Goal: Use online tool/utility: Utilize a website feature to perform a specific function

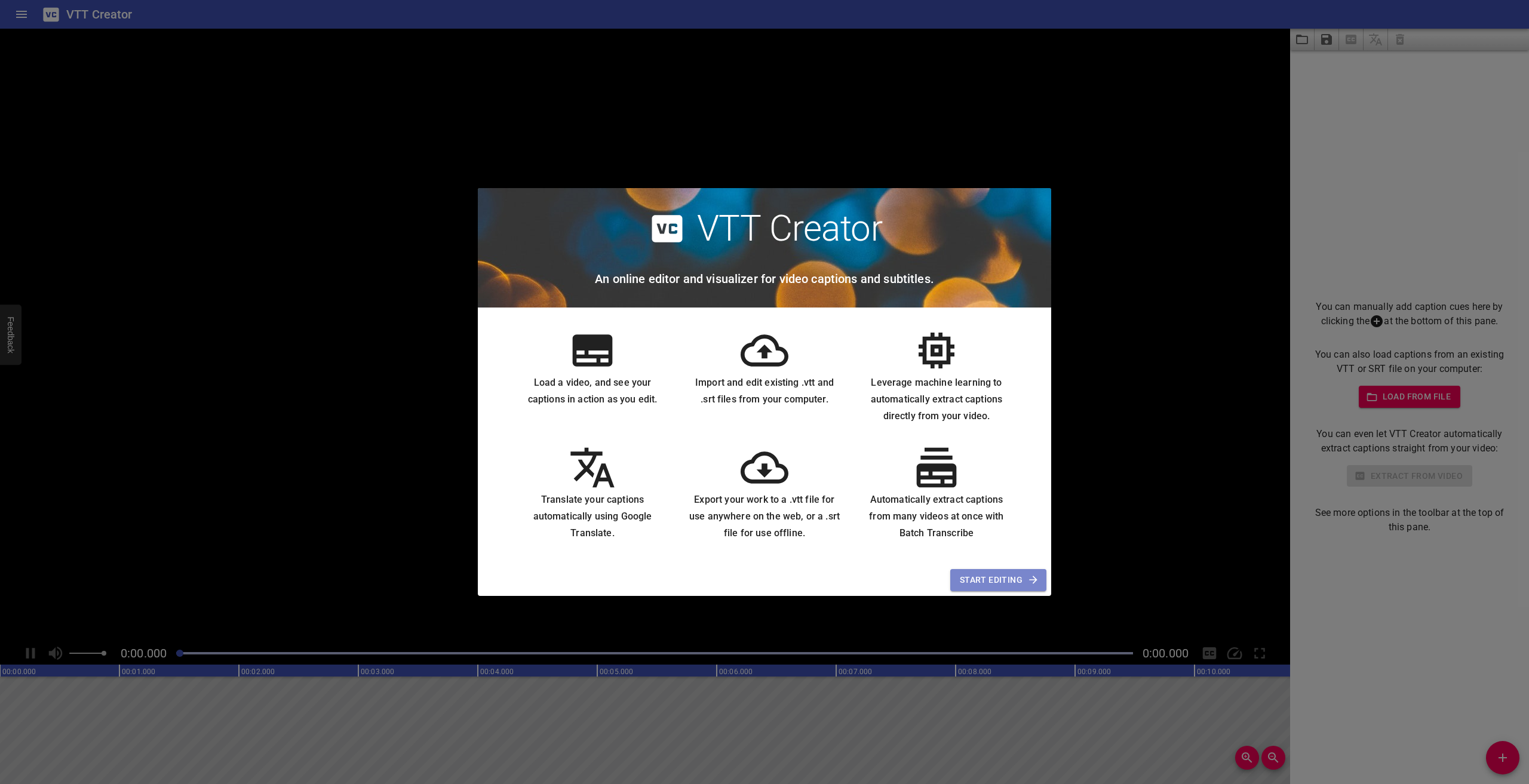
click at [1017, 577] on span "Start Editing" at bounding box center [997, 580] width 77 height 15
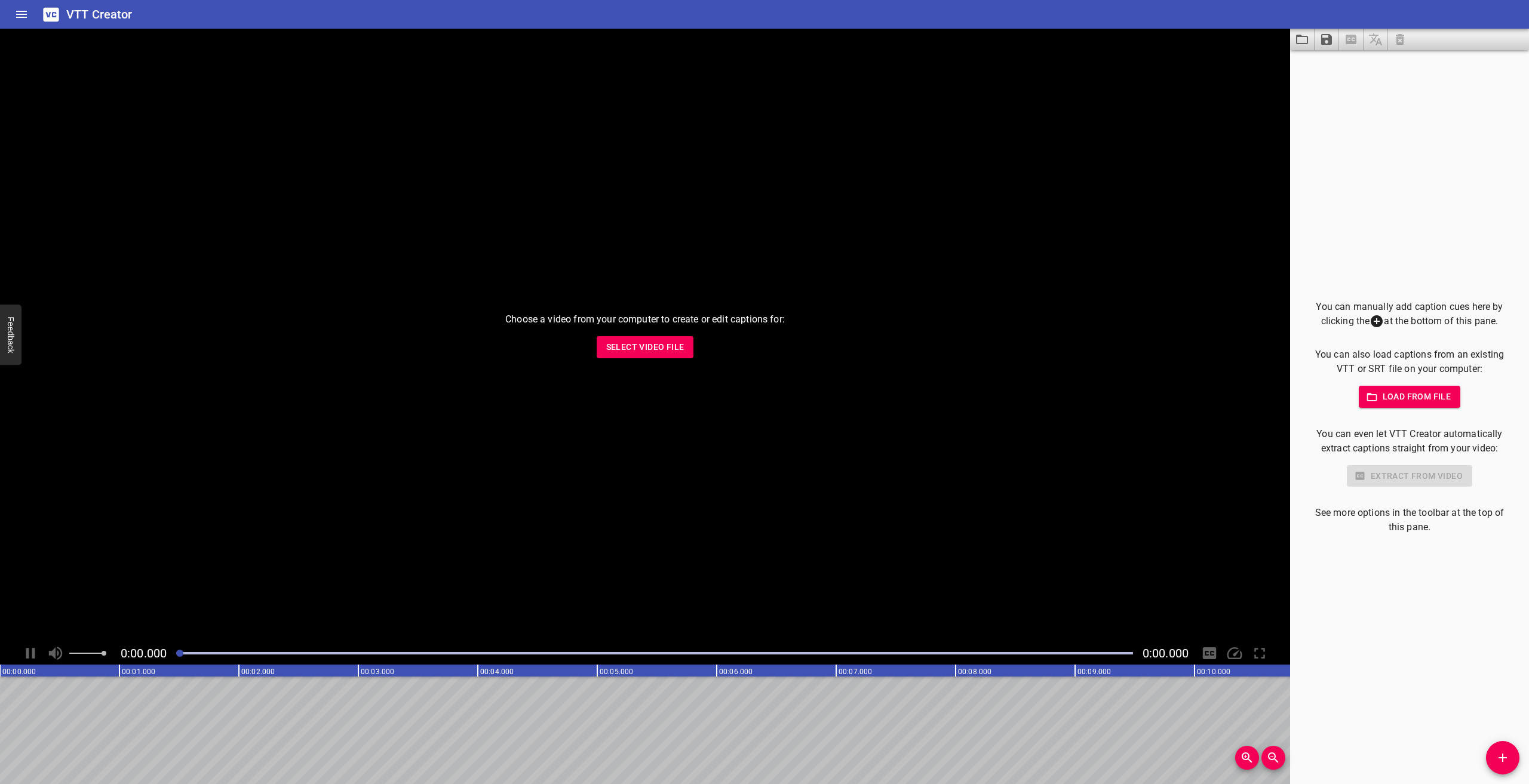
click at [1415, 398] on span "Load from file" at bounding box center [1410, 397] width 83 height 15
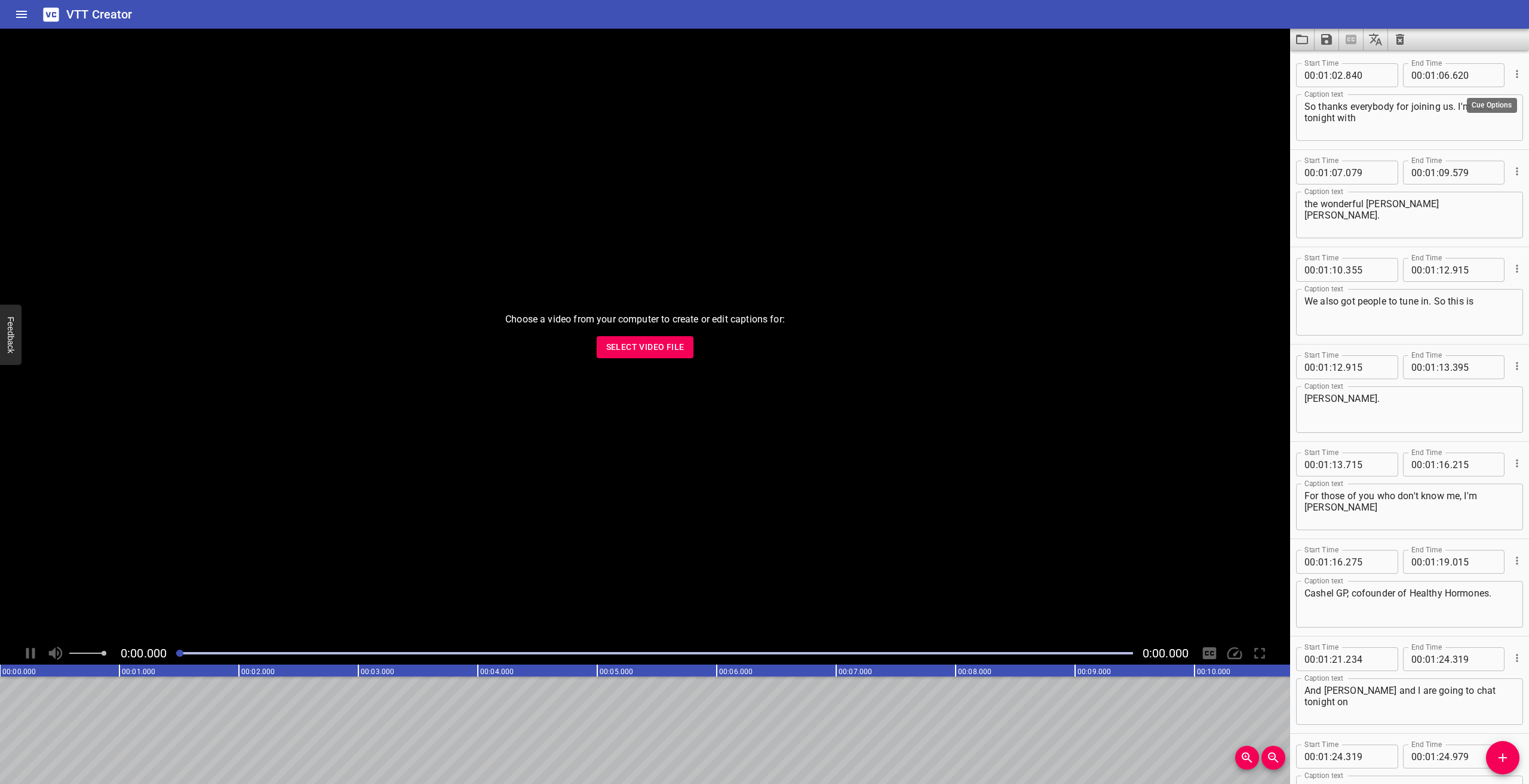
click at [1511, 75] on icon "Cue Options" at bounding box center [1517, 74] width 12 height 12
click at [1504, 71] on li "Advanced options..." at bounding box center [1466, 74] width 104 height 22
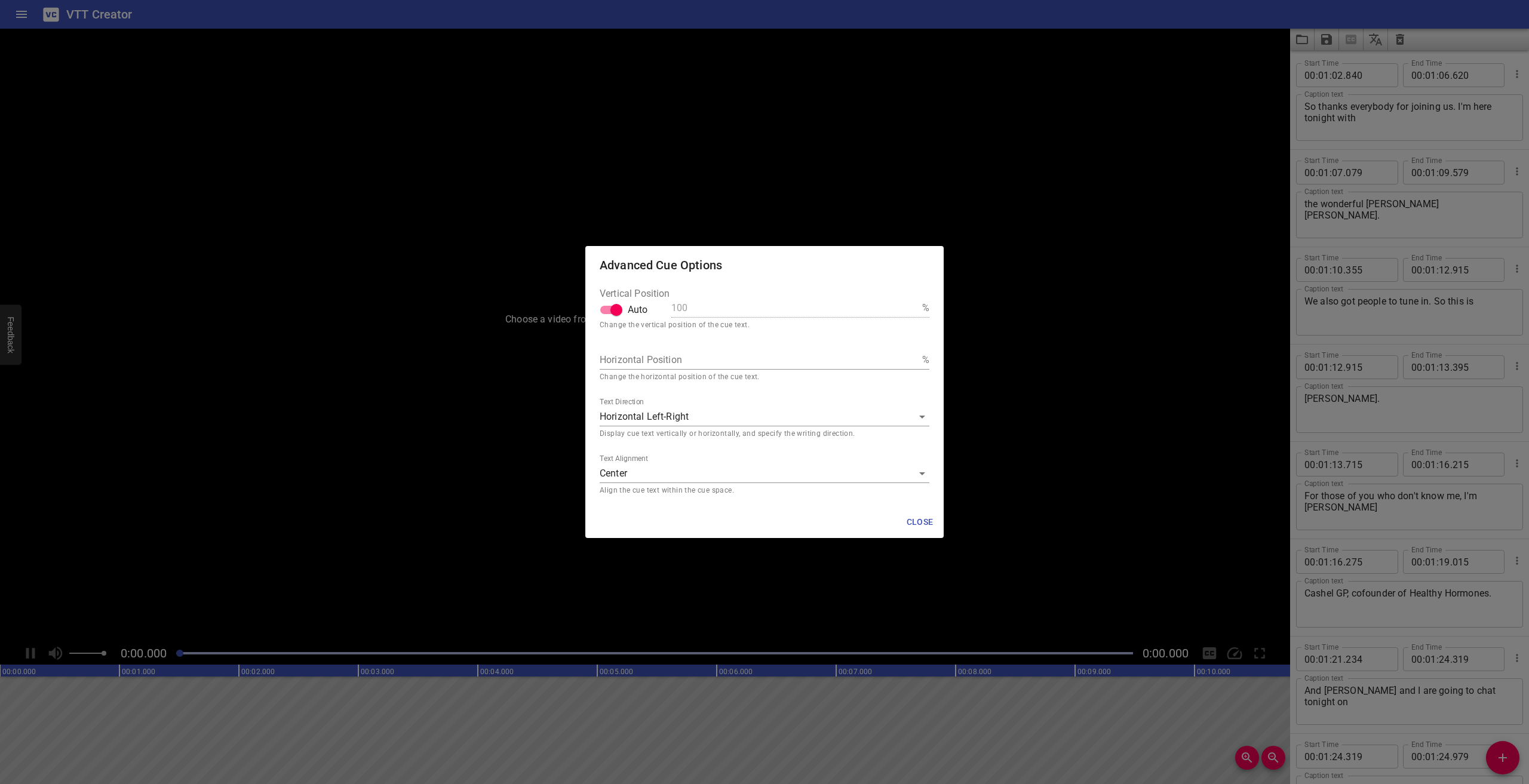
click at [912, 525] on span "Close" at bounding box center [920, 522] width 29 height 15
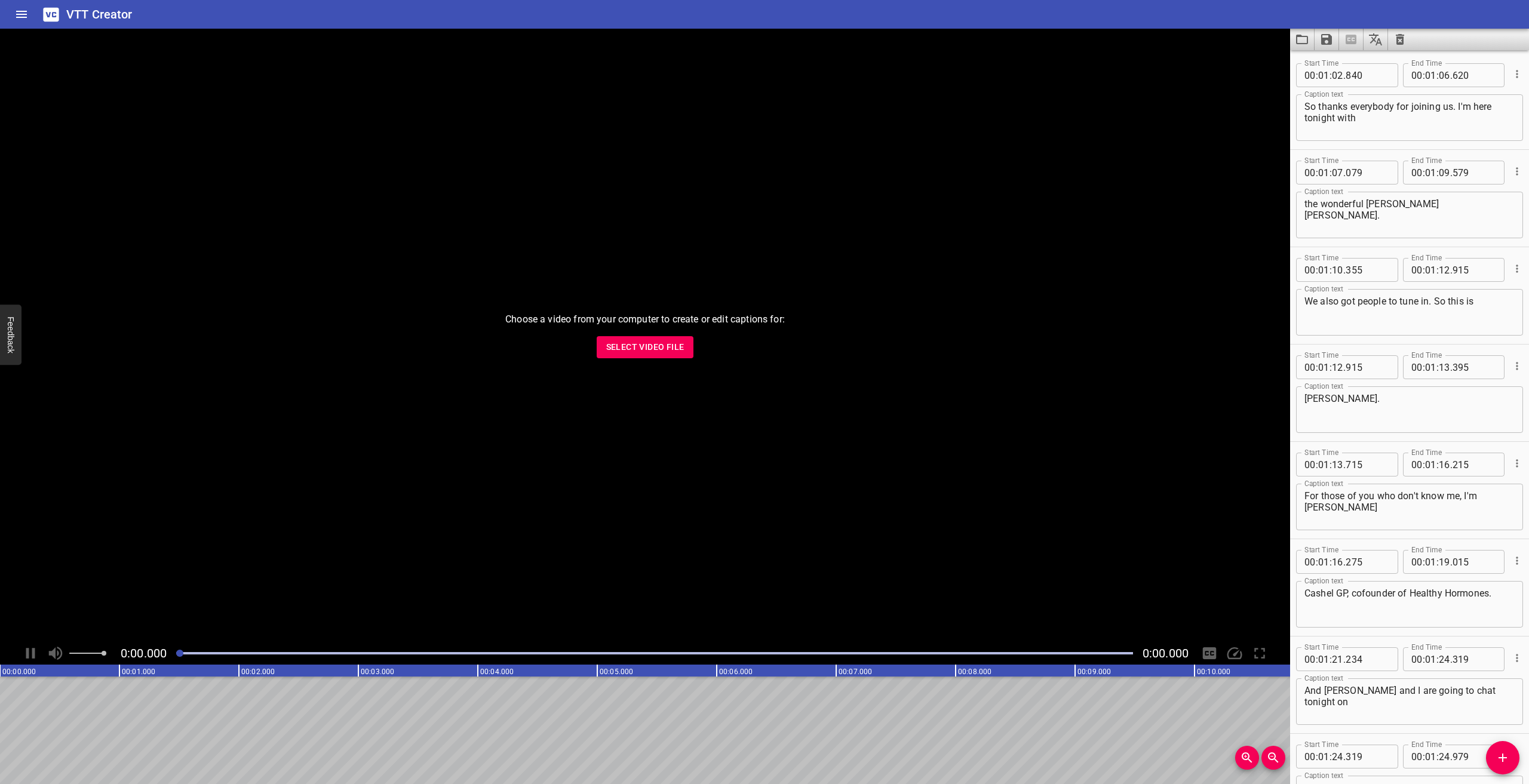
click at [621, 356] on button "Select Video File" at bounding box center [644, 346] width 97 height 22
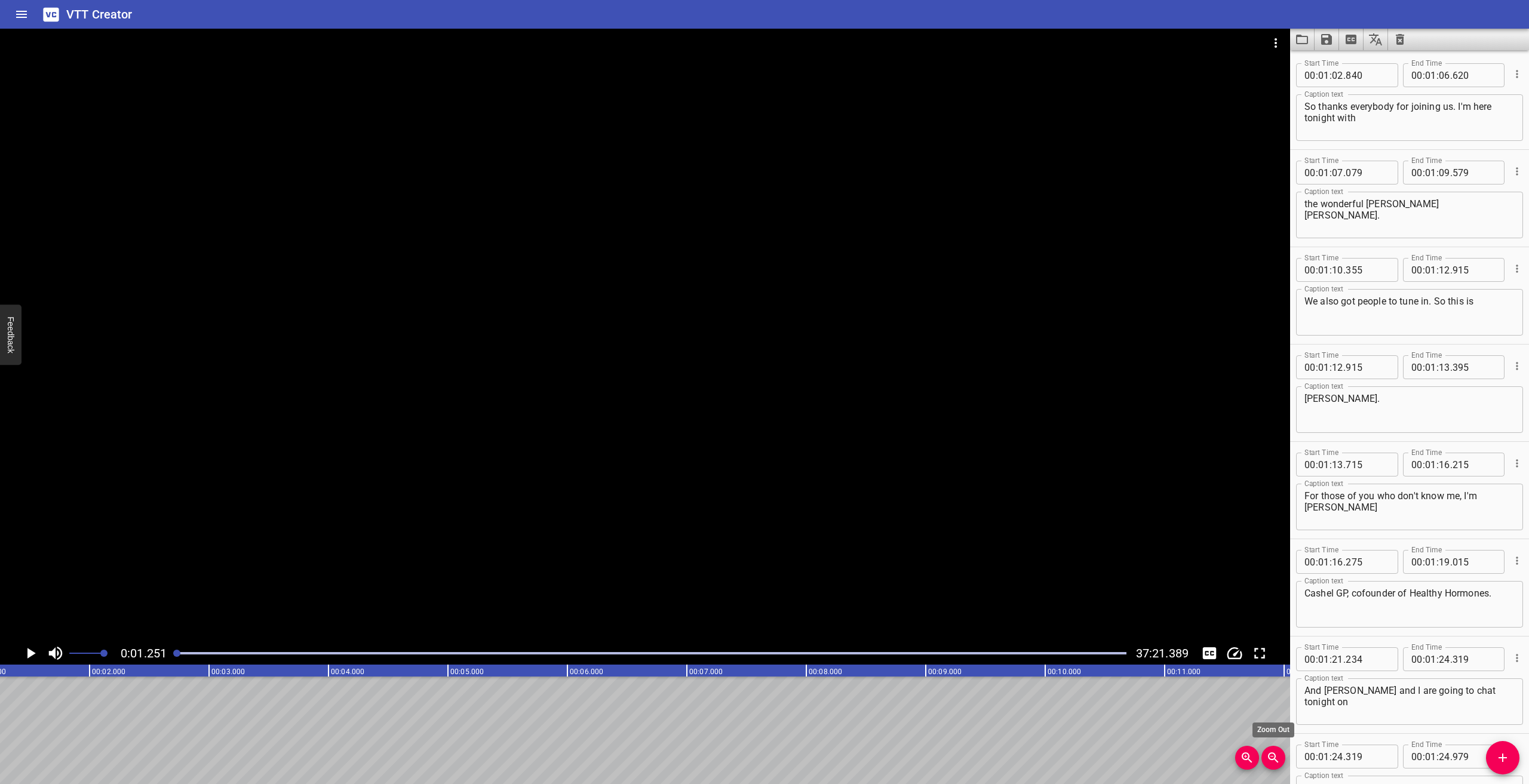
click at [1270, 757] on icon "Zoom Out" at bounding box center [1273, 757] width 14 height 14
click at [1272, 758] on icon "Zoom Out" at bounding box center [1273, 757] width 14 height 14
